Goal: Task Accomplishment & Management: Complete application form

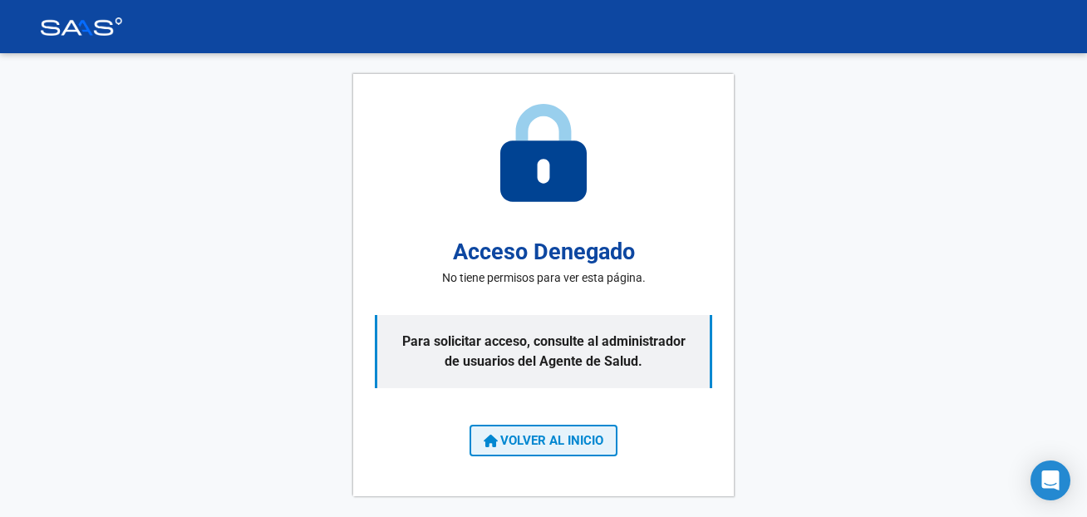
click at [547, 442] on span "VOLVER AL INICIO" at bounding box center [544, 440] width 120 height 15
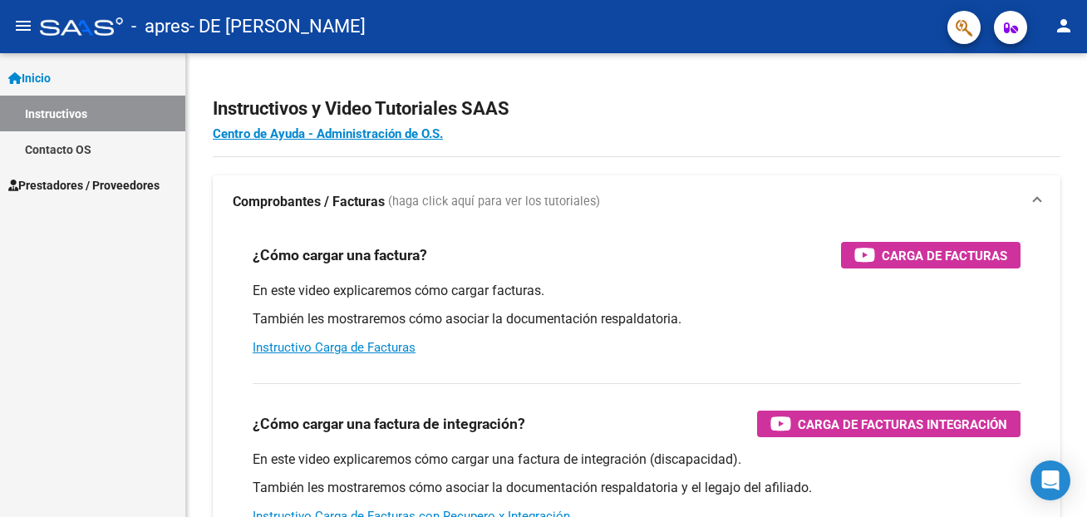
click at [57, 117] on link "Instructivos" at bounding box center [92, 114] width 185 height 36
click at [78, 116] on link "Instructivos" at bounding box center [92, 114] width 185 height 36
click at [103, 177] on span "Prestadores / Proveedores" at bounding box center [83, 185] width 151 height 18
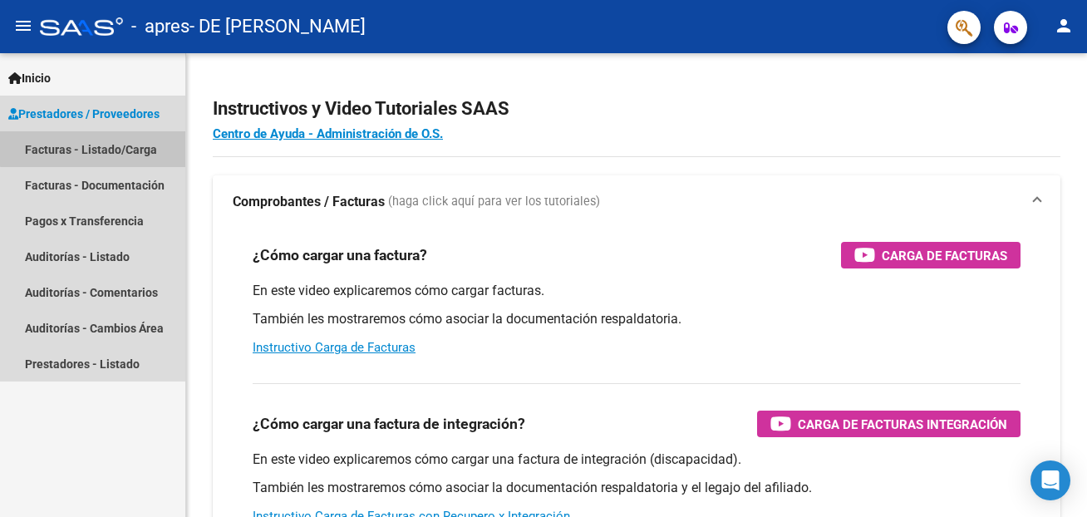
click at [101, 144] on link "Facturas - Listado/Carga" at bounding box center [92, 149] width 185 height 36
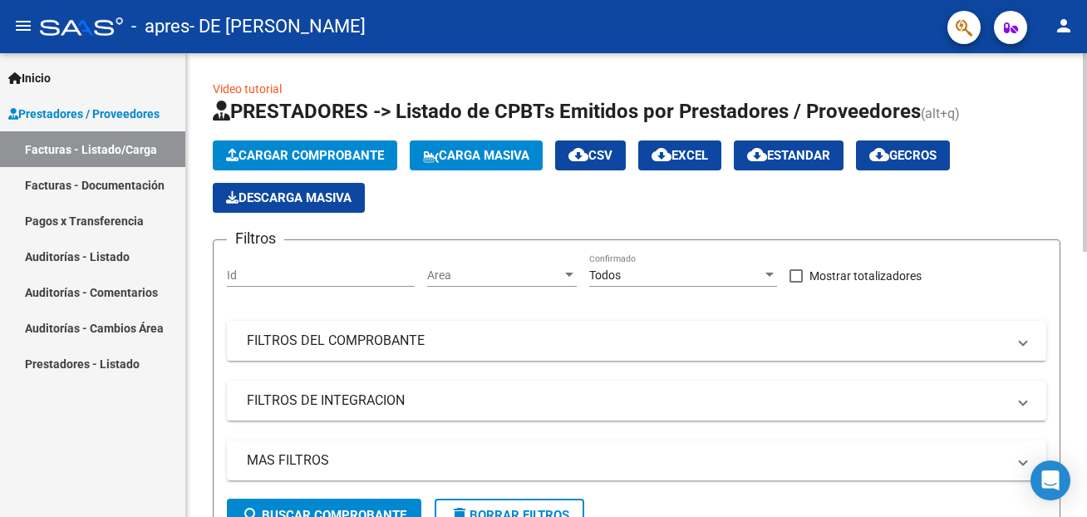
click at [368, 155] on span "Cargar Comprobante" at bounding box center [305, 155] width 158 height 15
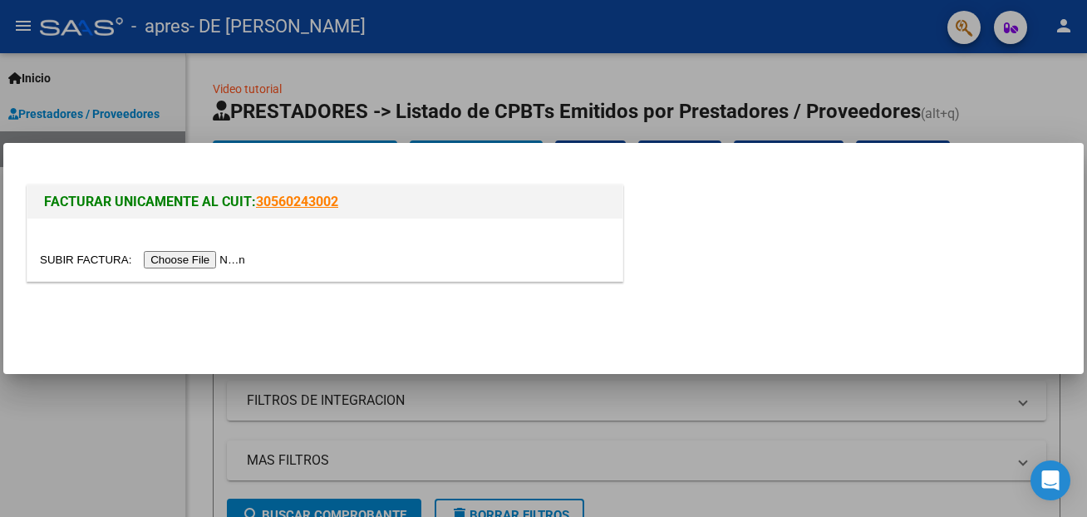
click at [60, 264] on input "file" at bounding box center [145, 259] width 210 height 17
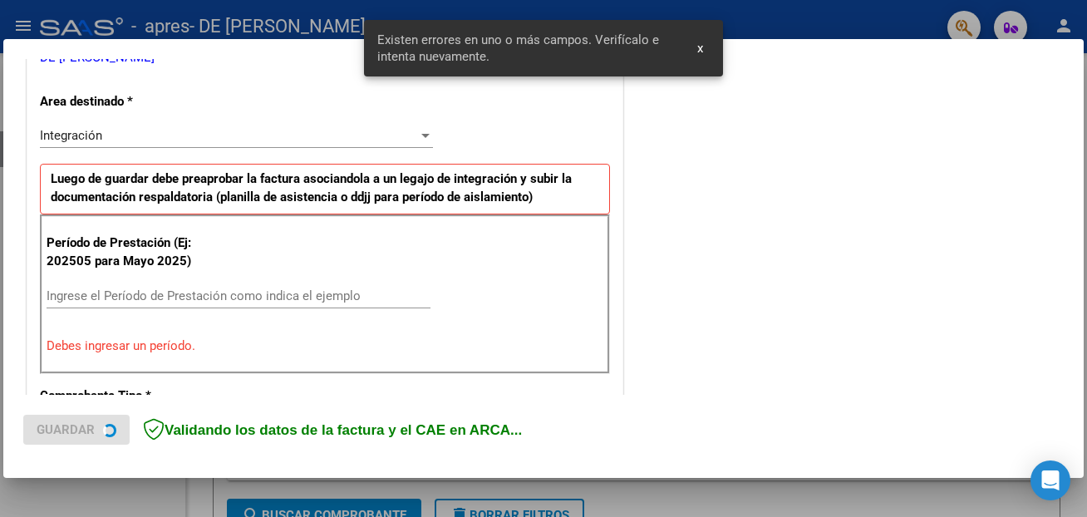
scroll to position [363, 0]
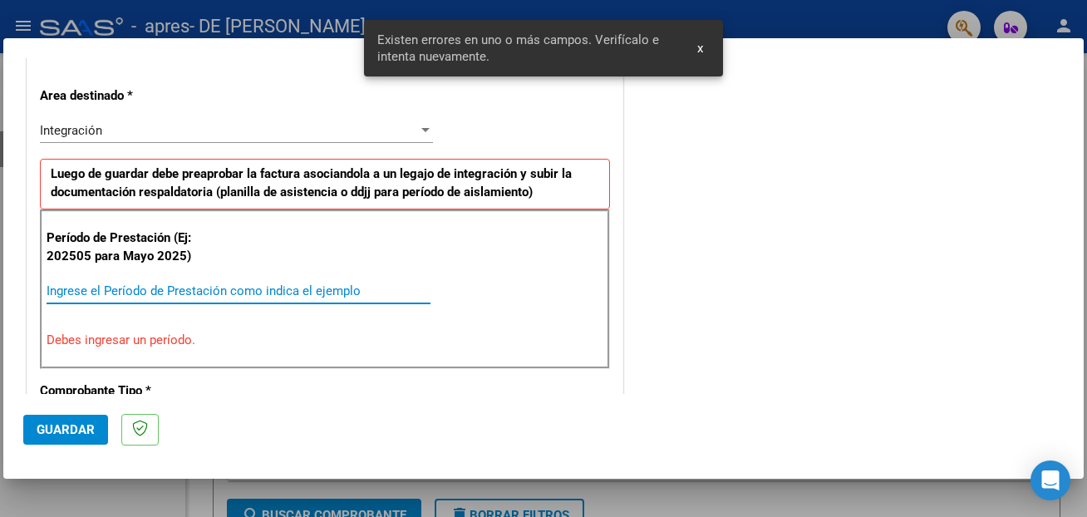
click at [116, 288] on input "Ingrese el Período de Prestación como indica el ejemplo" at bounding box center [239, 290] width 384 height 15
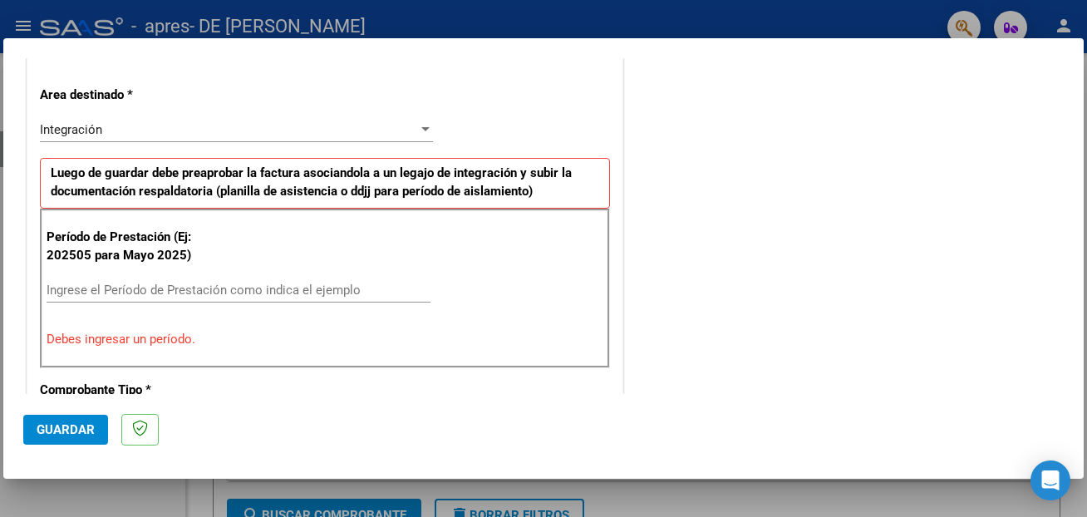
scroll to position [359, 0]
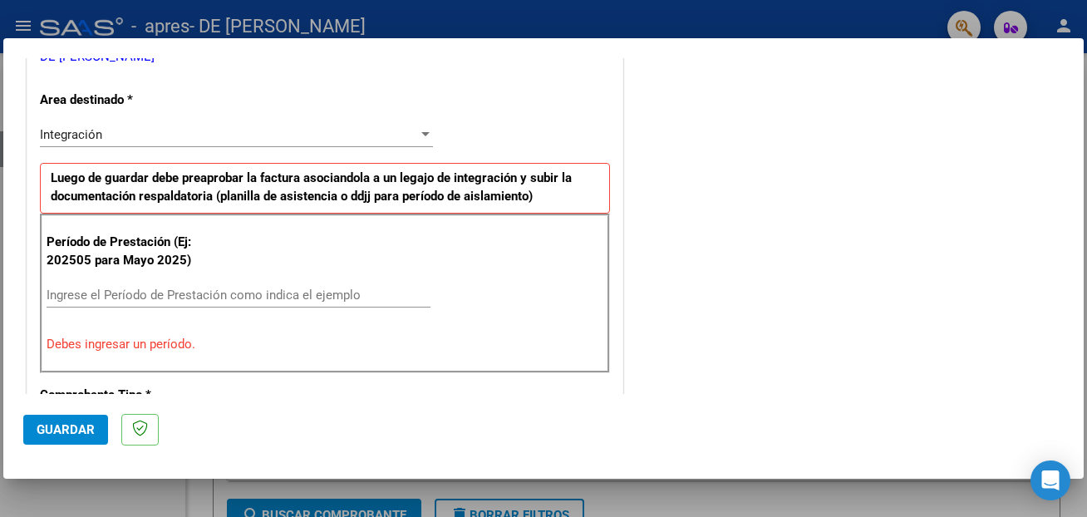
click at [175, 292] on input "Ingrese el Período de Prestación como indica el ejemplo" at bounding box center [239, 295] width 384 height 15
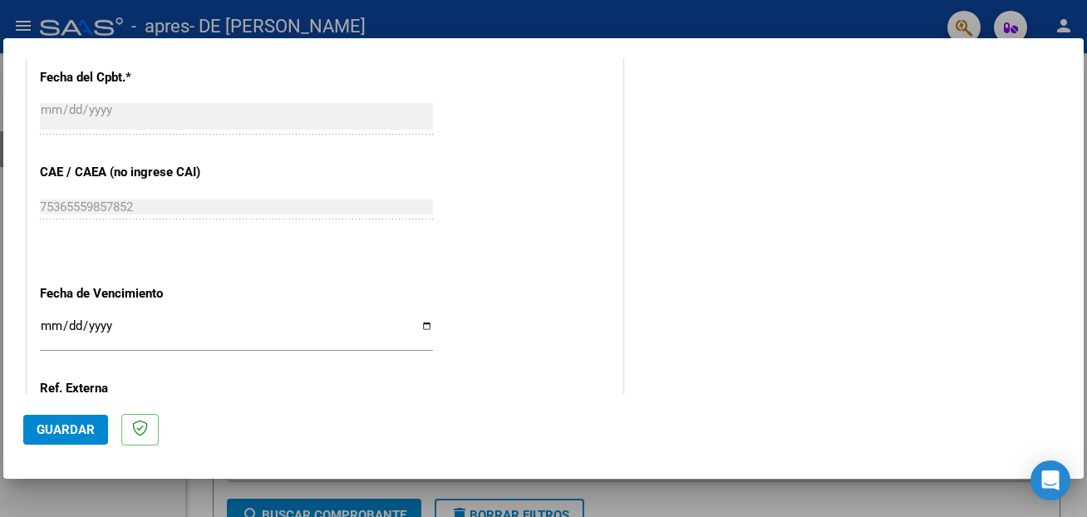
scroll to position [988, 0]
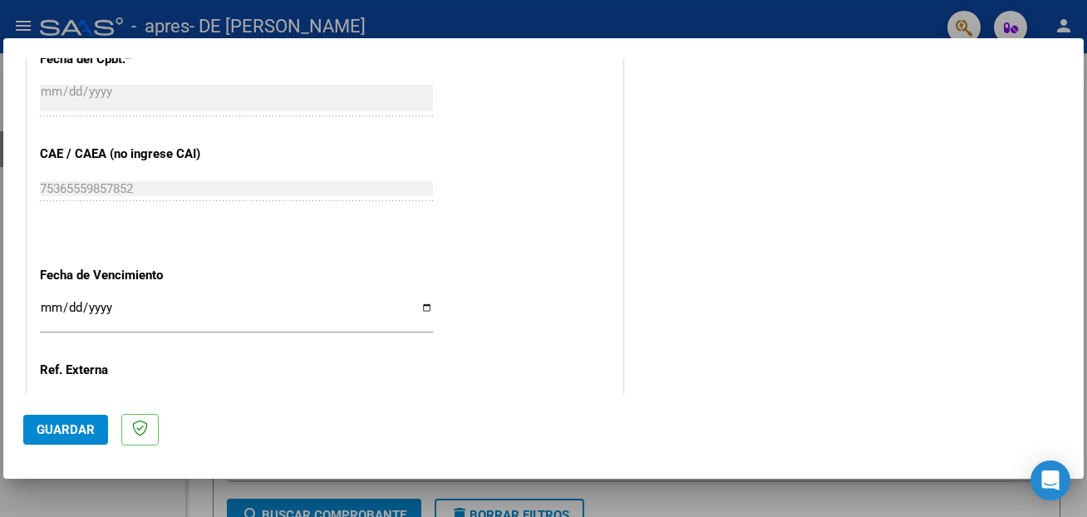
type input "202508"
click at [431, 301] on input "Ingresar la fecha" at bounding box center [236, 314] width 393 height 27
type input "[DATE]"
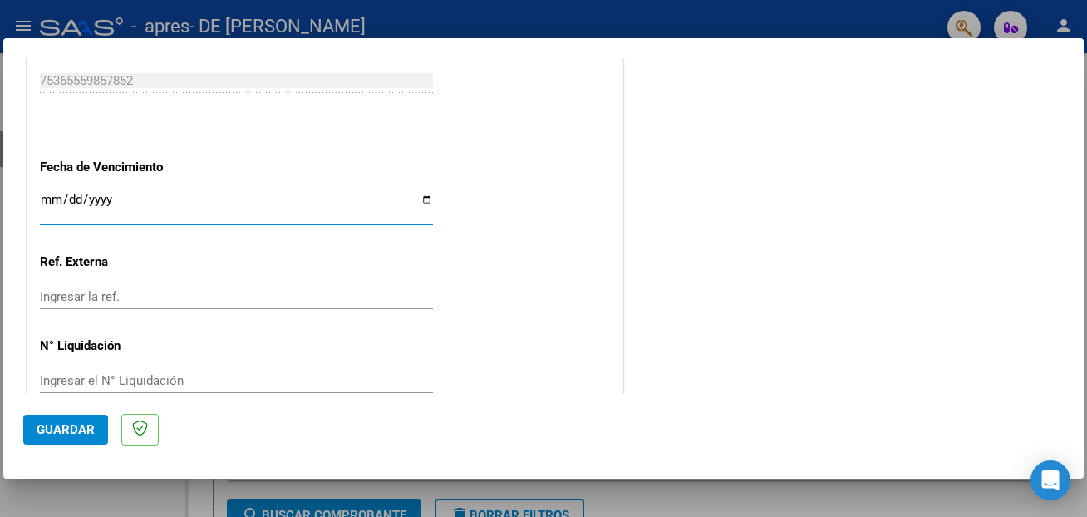
scroll to position [1106, 0]
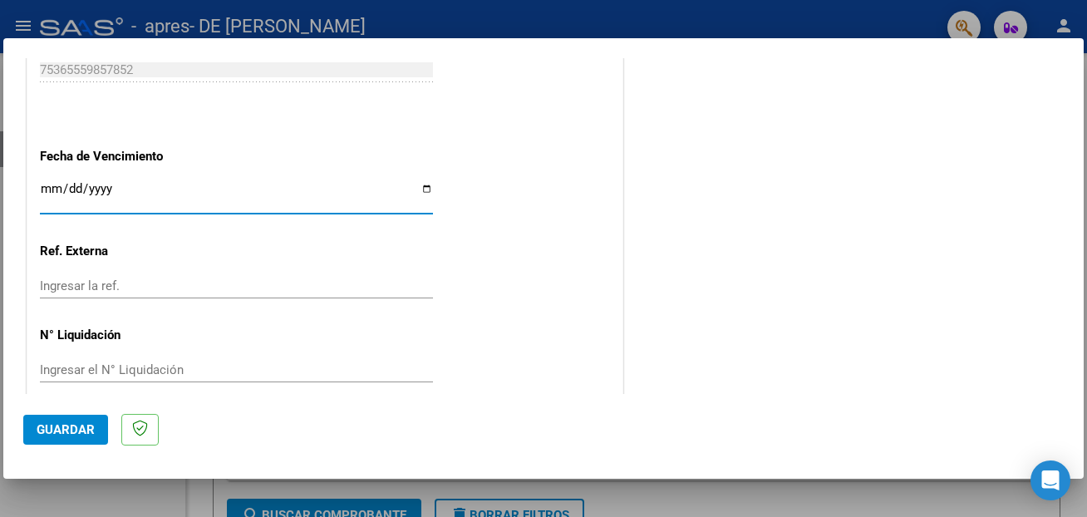
click at [75, 428] on span "Guardar" at bounding box center [66, 429] width 58 height 15
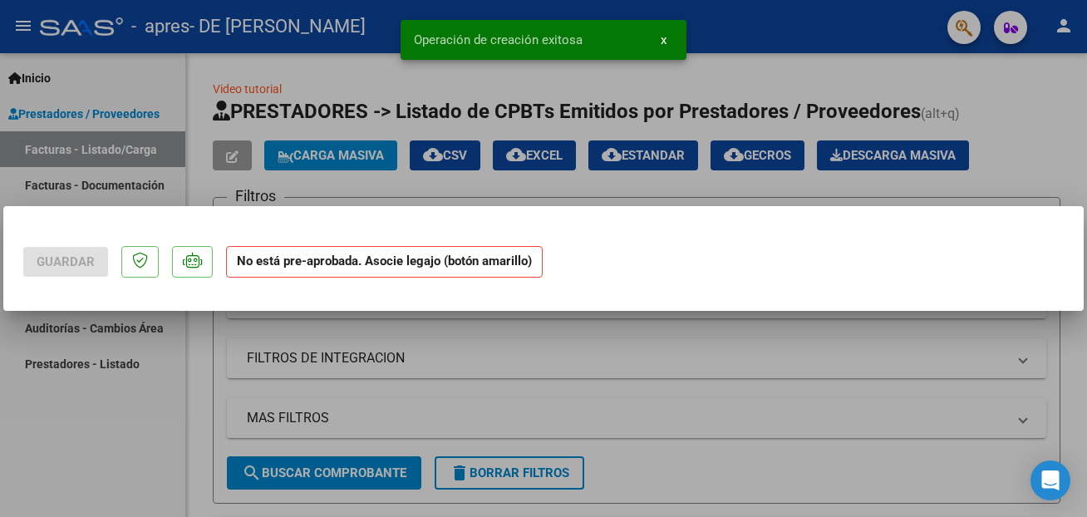
scroll to position [0, 0]
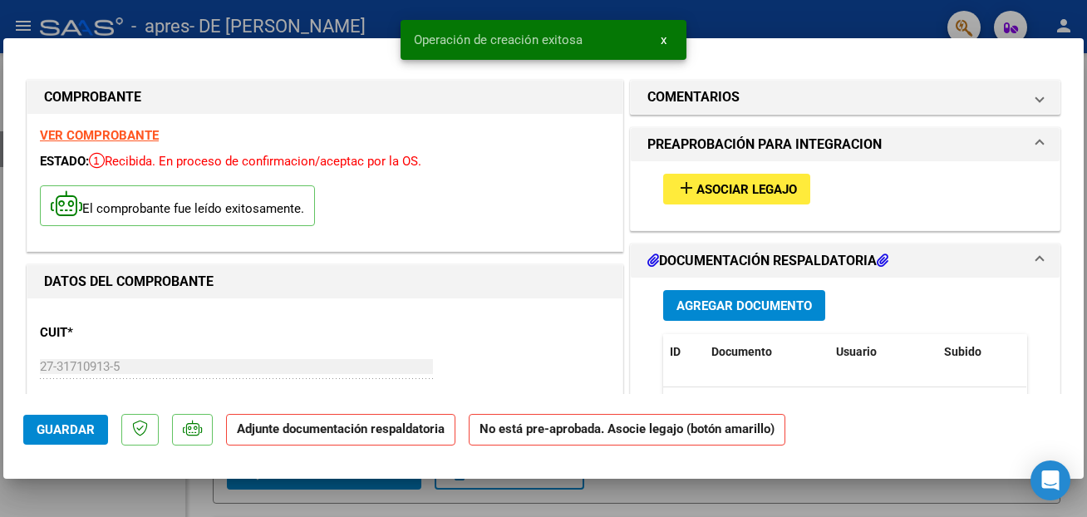
click at [721, 298] on button "Agregar Documento" at bounding box center [744, 305] width 162 height 31
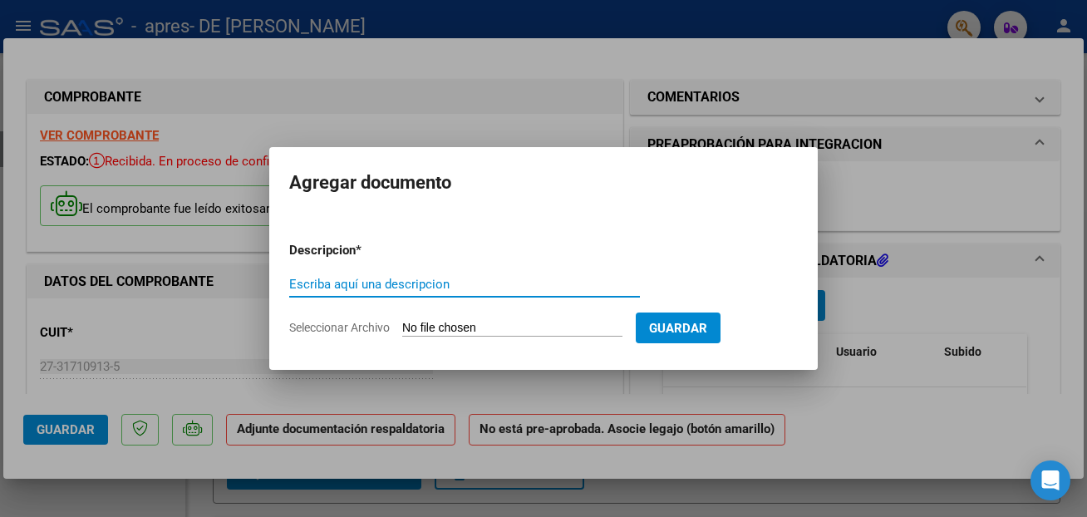
click at [429, 323] on input "Seleccionar Archivo" at bounding box center [512, 329] width 220 height 16
type input "C:\fakepath\planilla de asistencia.pdf"
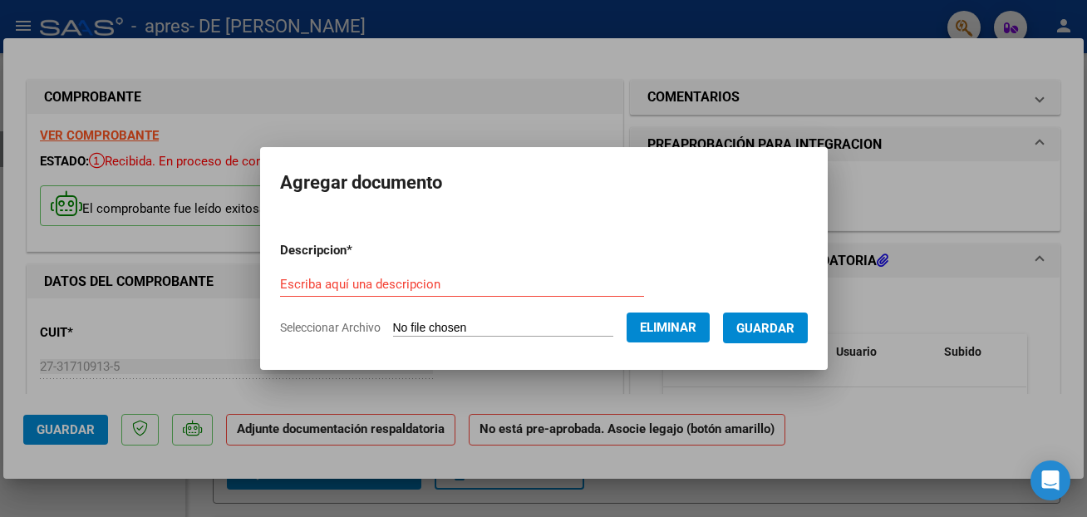
click at [453, 287] on input "Escriba aquí una descripcion" at bounding box center [462, 284] width 364 height 15
type input "Planilla de asistencia"
click at [767, 328] on span "Guardar" at bounding box center [766, 328] width 58 height 15
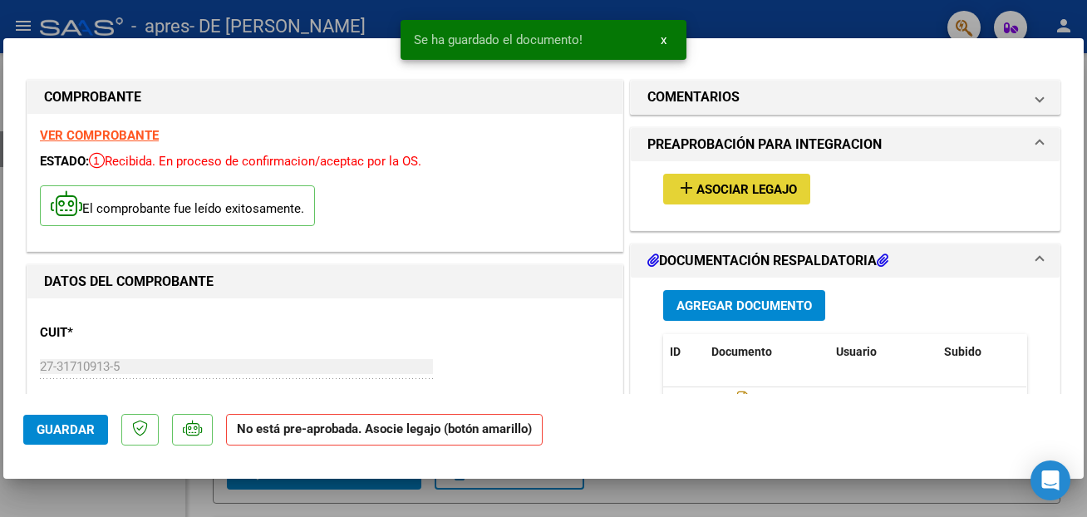
click at [783, 182] on span "add Asociar Legajo" at bounding box center [737, 188] width 121 height 15
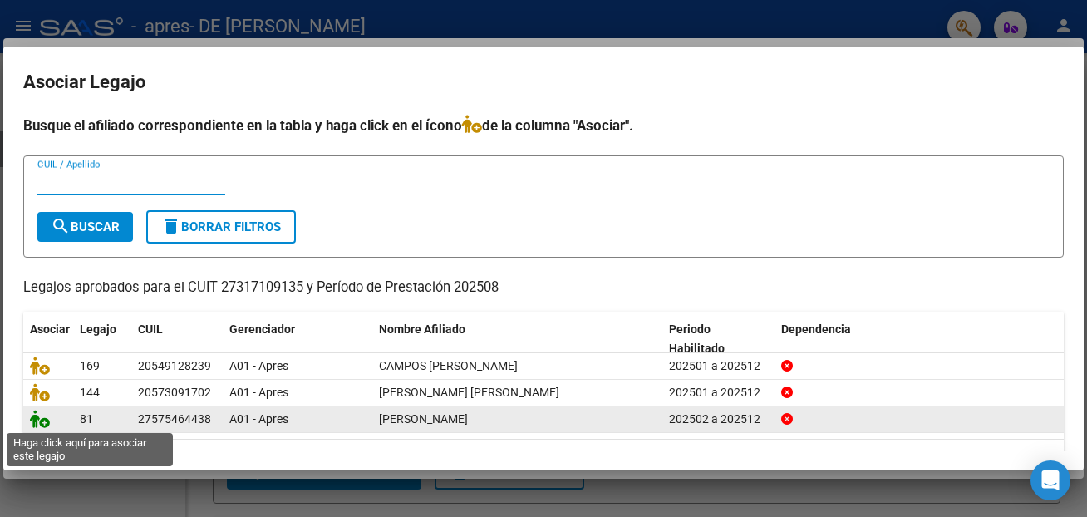
click at [43, 428] on icon at bounding box center [40, 419] width 20 height 18
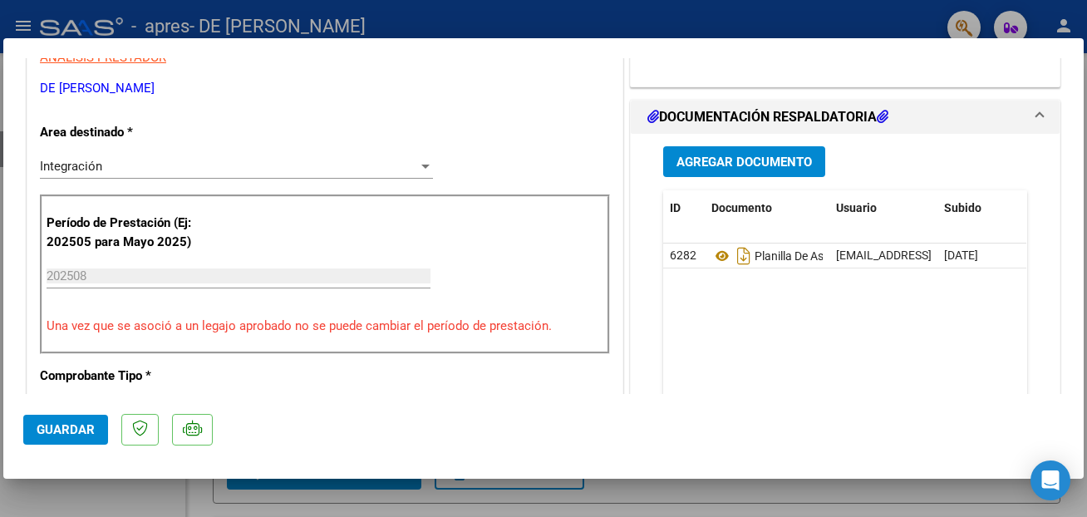
scroll to position [628, 0]
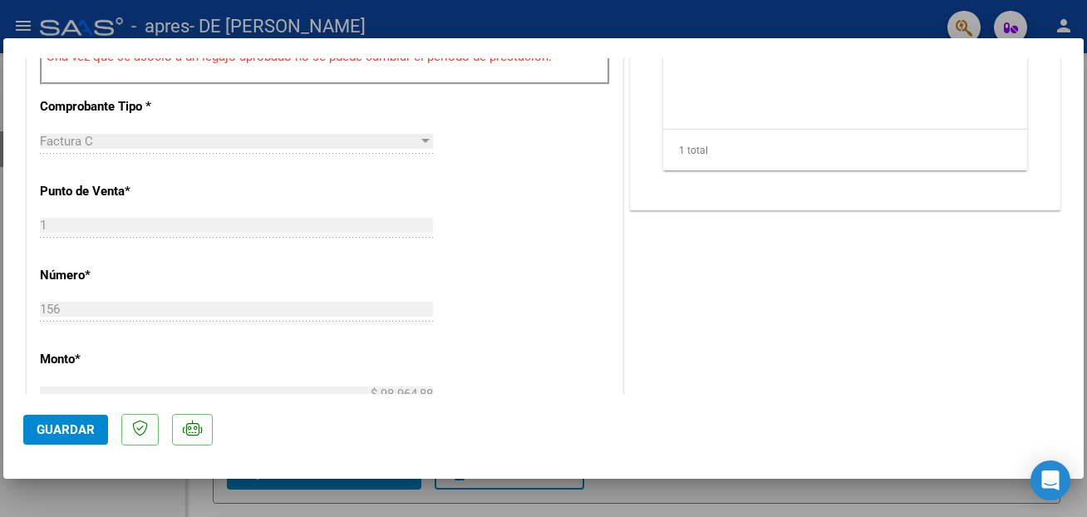
click at [63, 417] on button "Guardar" at bounding box center [65, 430] width 85 height 30
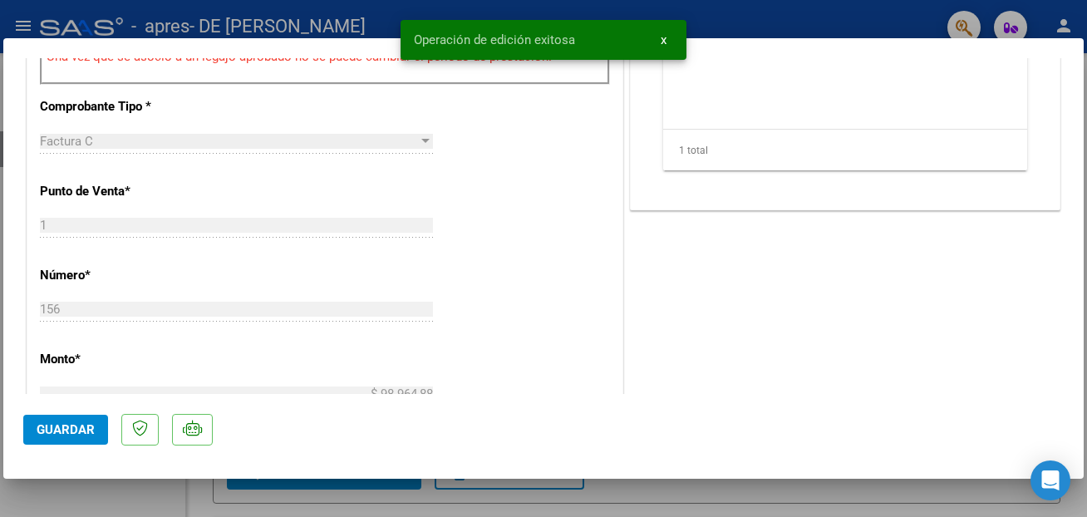
click at [781, 25] on div at bounding box center [543, 258] width 1087 height 517
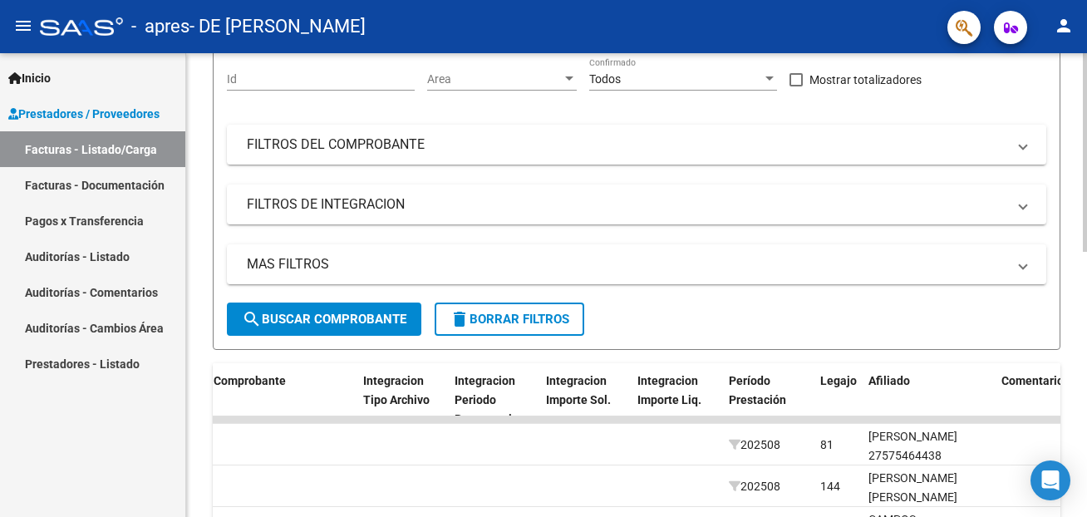
scroll to position [0, 0]
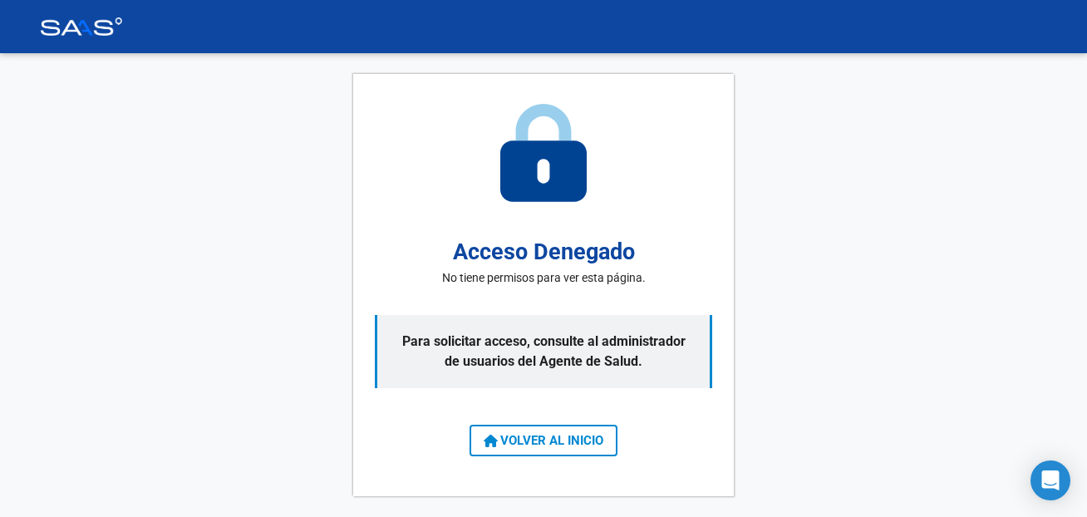
click at [229, 224] on div "Acceso Denegado No tiene permisos para ver esta página. Para solicitar acceso, …" at bounding box center [543, 285] width 1087 height 464
click at [577, 439] on span "VOLVER AL INICIO" at bounding box center [544, 440] width 120 height 15
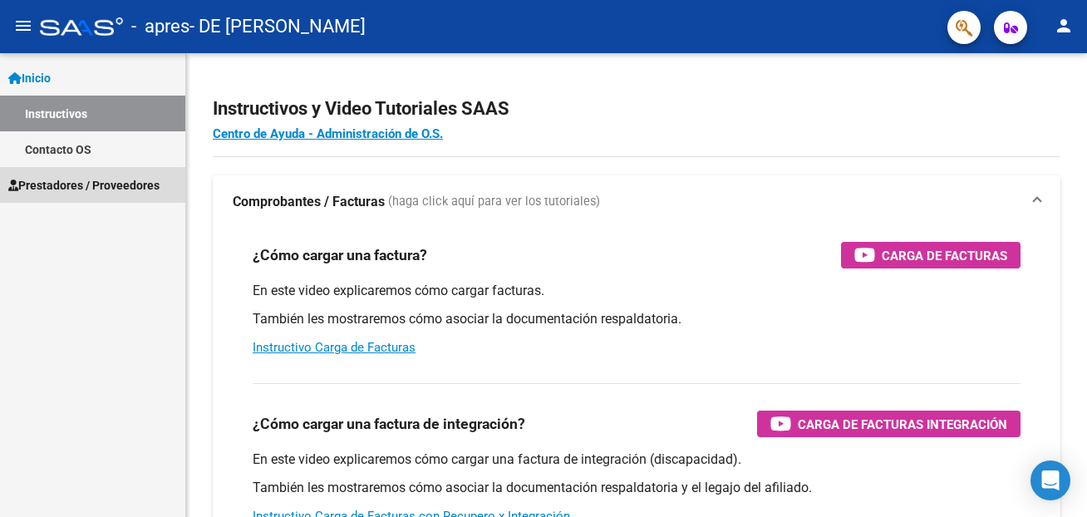
click at [132, 179] on span "Prestadores / Proveedores" at bounding box center [83, 185] width 151 height 18
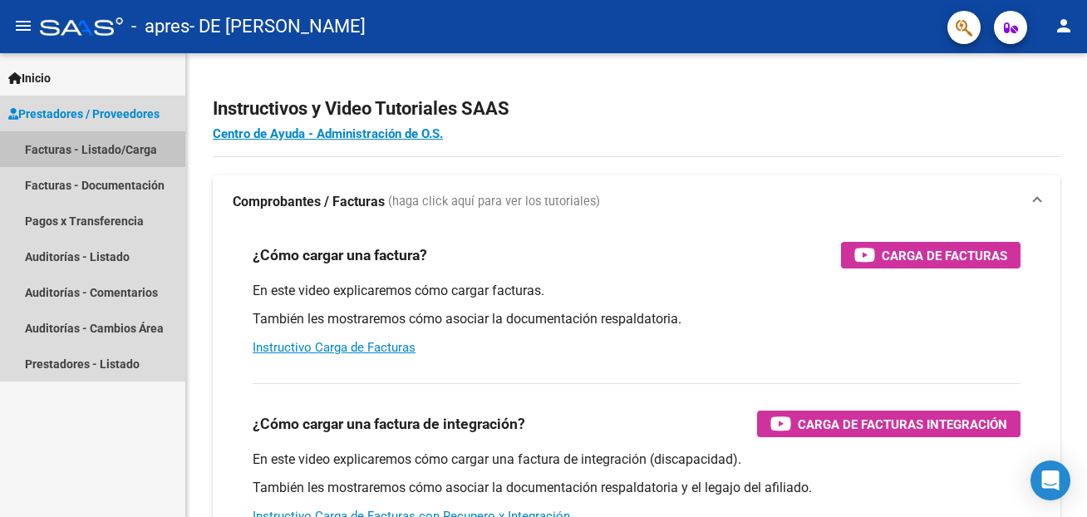
click at [106, 147] on link "Facturas - Listado/Carga" at bounding box center [92, 149] width 185 height 36
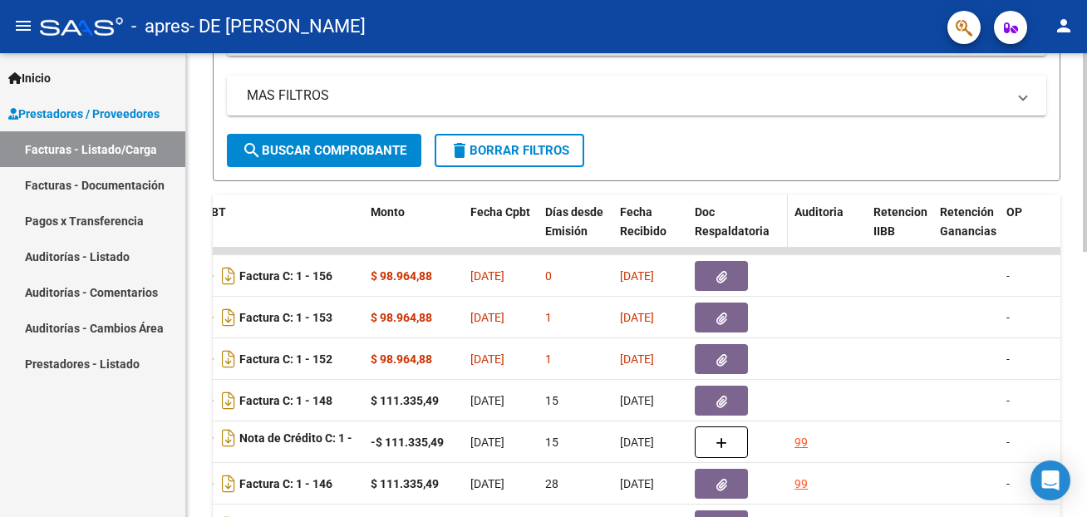
scroll to position [366, 0]
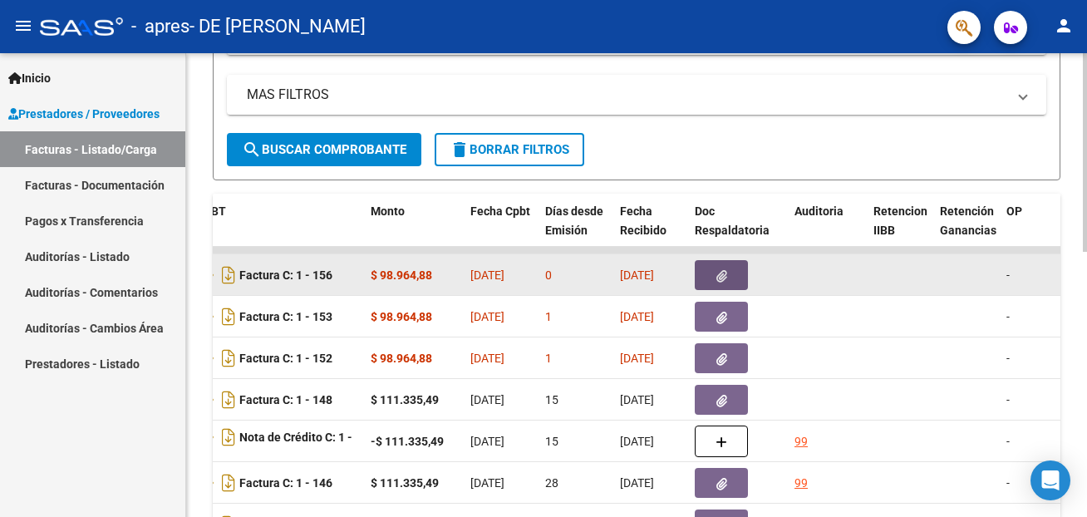
click at [719, 280] on icon "button" at bounding box center [722, 276] width 11 height 12
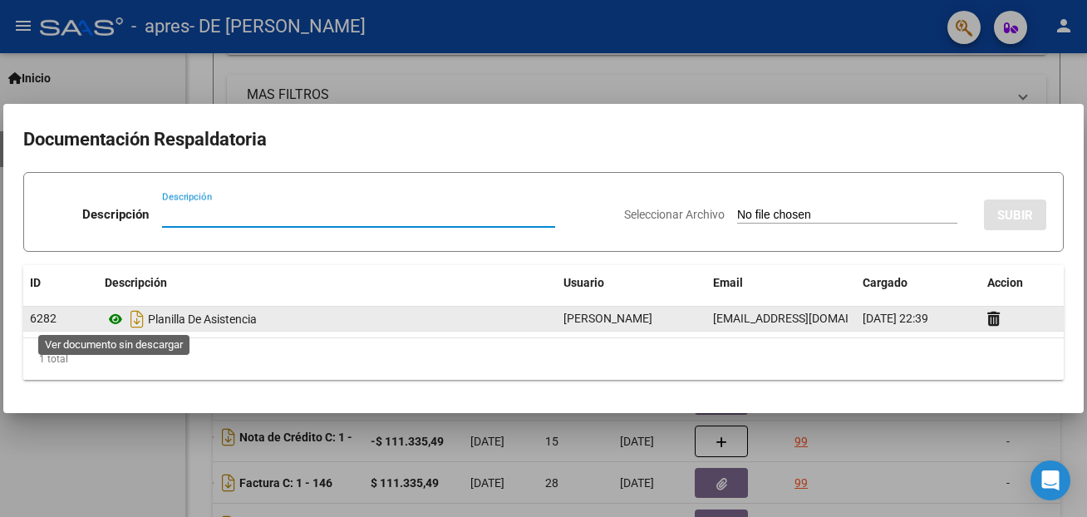
click at [109, 315] on icon at bounding box center [116, 319] width 22 height 20
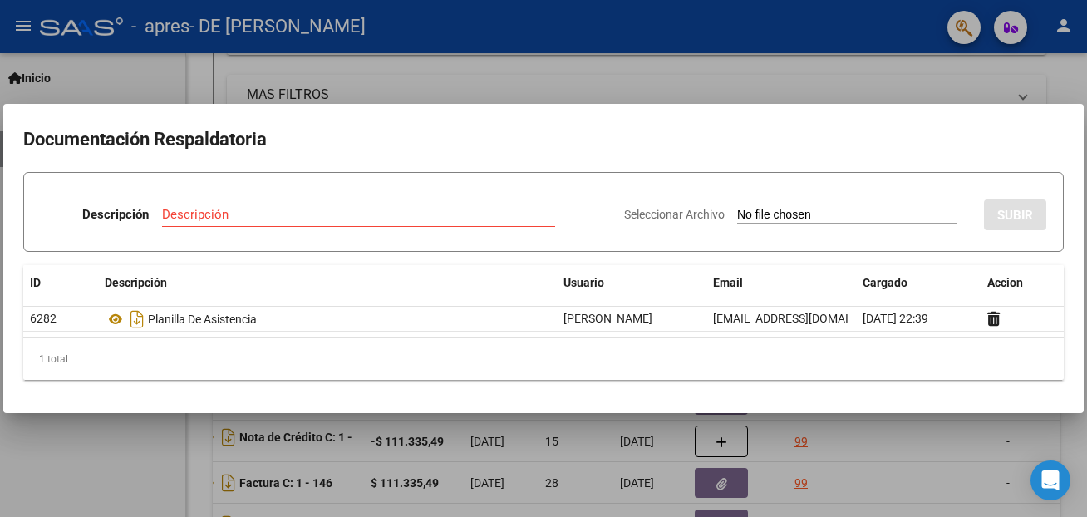
click at [468, 81] on div at bounding box center [543, 258] width 1087 height 517
